Goal: Obtain resource: Download file/media

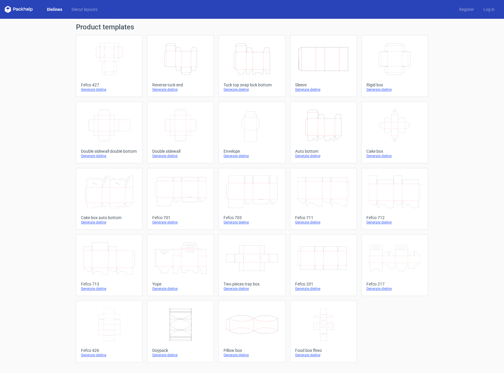
click at [189, 62] on icon "Height Depth Width" at bounding box center [181, 59] width 52 height 33
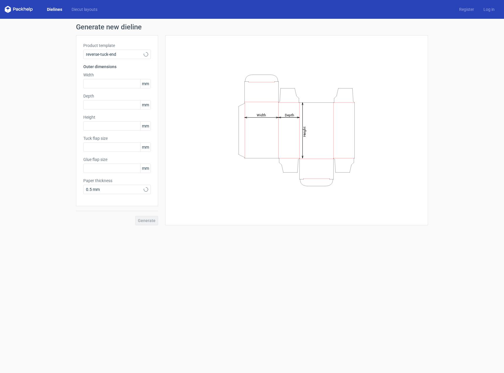
type input "15"
type input "10"
click at [109, 82] on input "text" at bounding box center [116, 83] width 67 height 9
type input "60"
type input "45"
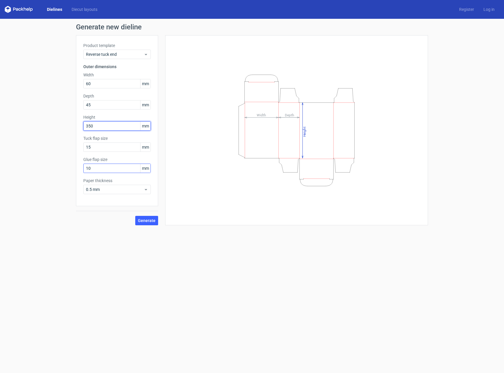
type input "350"
click at [109, 167] on input "10" at bounding box center [116, 167] width 67 height 9
type input "12"
click at [121, 193] on div "0.5 mm" at bounding box center [116, 188] width 67 height 9
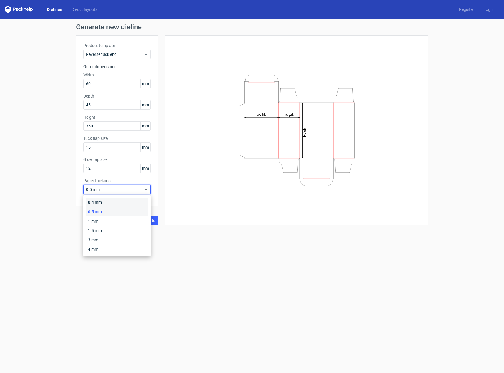
click at [106, 202] on div "0.4 mm" at bounding box center [117, 201] width 63 height 9
click at [142, 219] on span "Generate" at bounding box center [147, 220] width 18 height 4
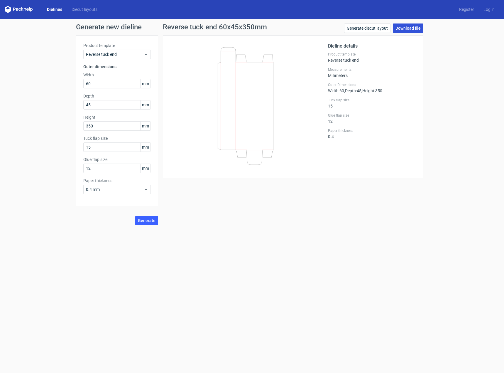
click at [412, 29] on link "Download file" at bounding box center [408, 27] width 31 height 9
